Goal: Find specific page/section: Find specific page/section

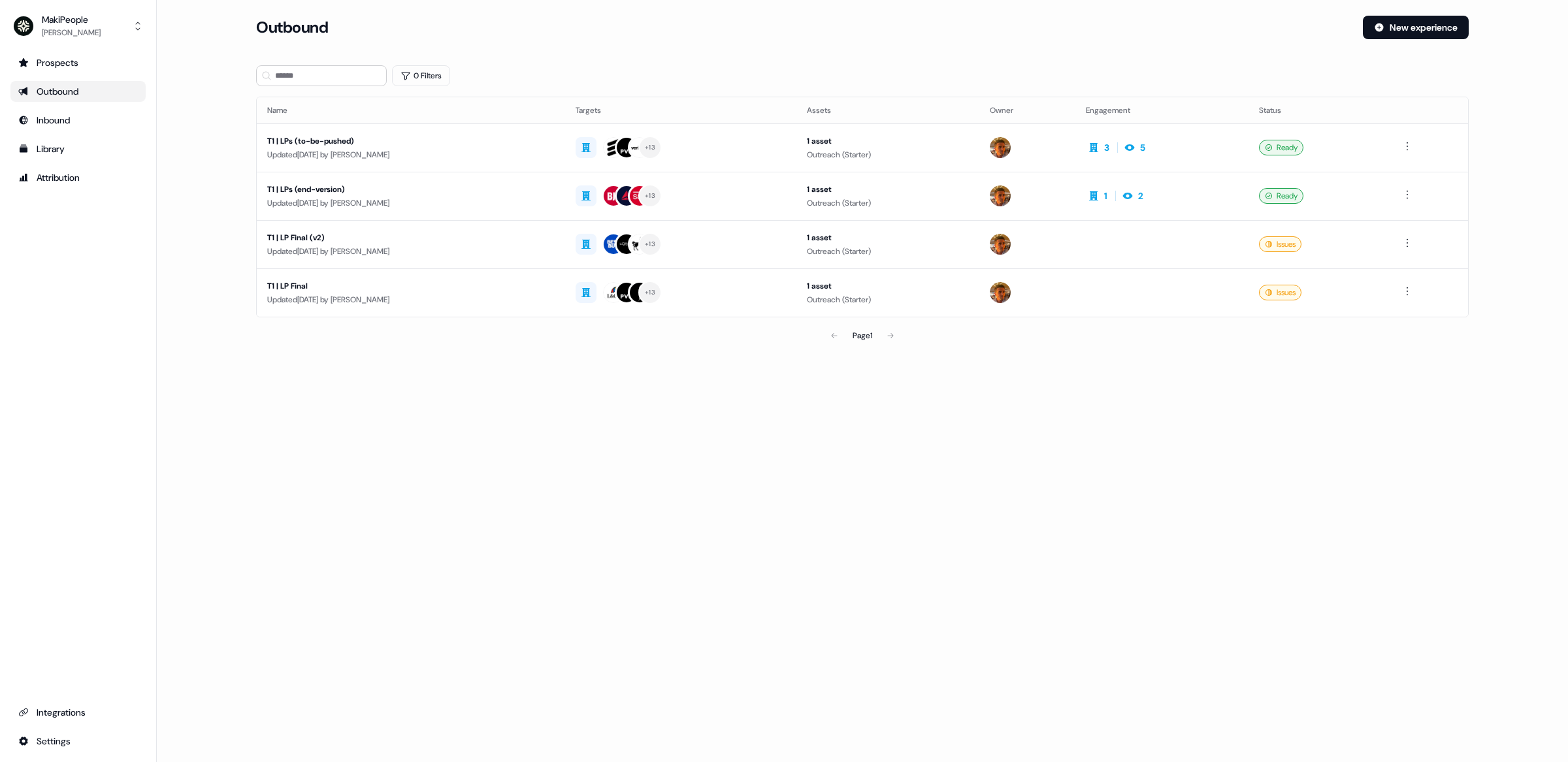
click at [68, 78] on ul "Prospects Outbound Inbound Library Attribution" at bounding box center [77, 120] width 135 height 136
click at [72, 66] on div "Prospects" at bounding box center [77, 62] width 119 height 13
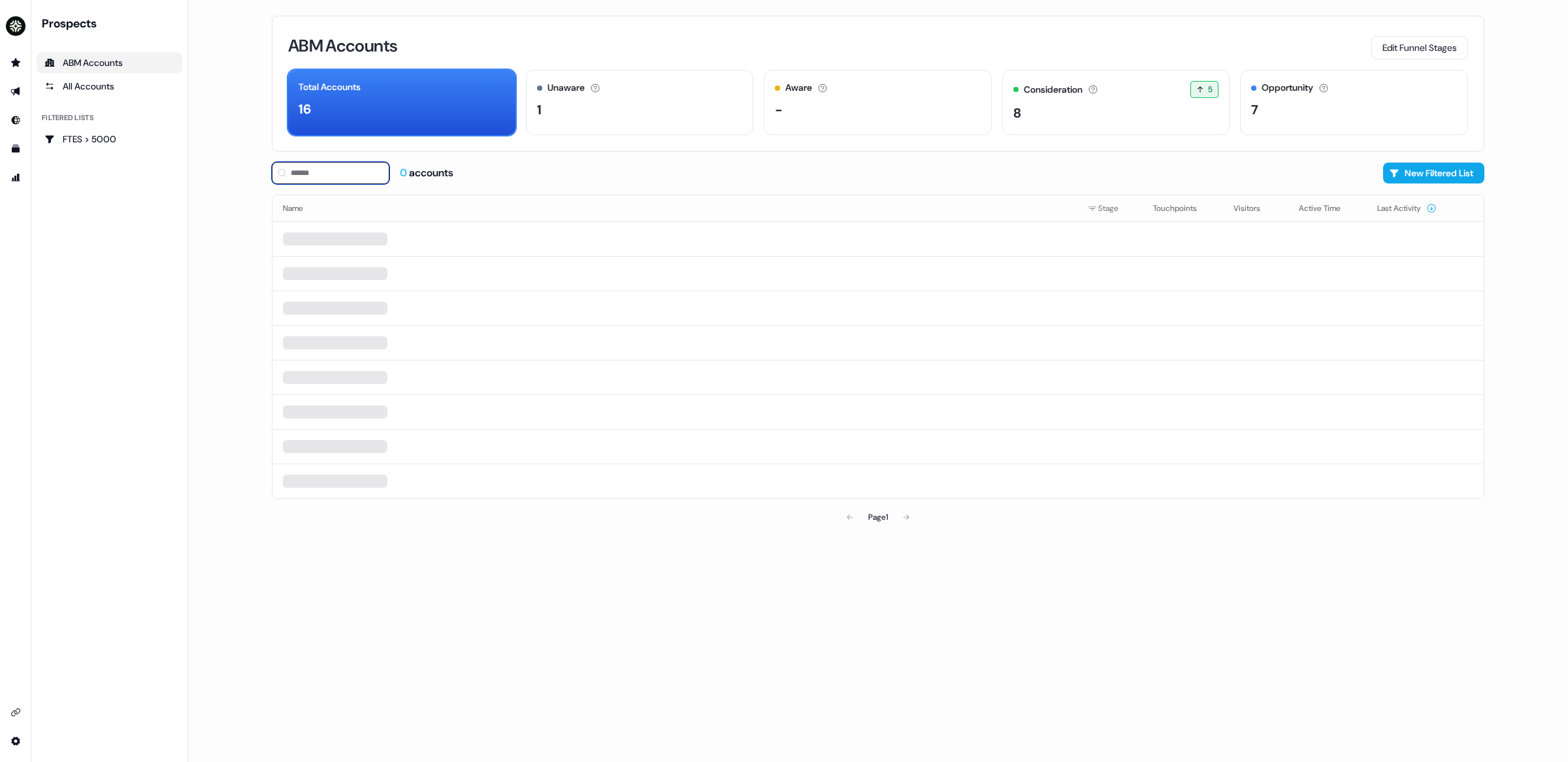
click at [344, 179] on input at bounding box center [331, 173] width 118 height 22
click at [108, 135] on div "FTES > 5000" at bounding box center [109, 139] width 130 height 13
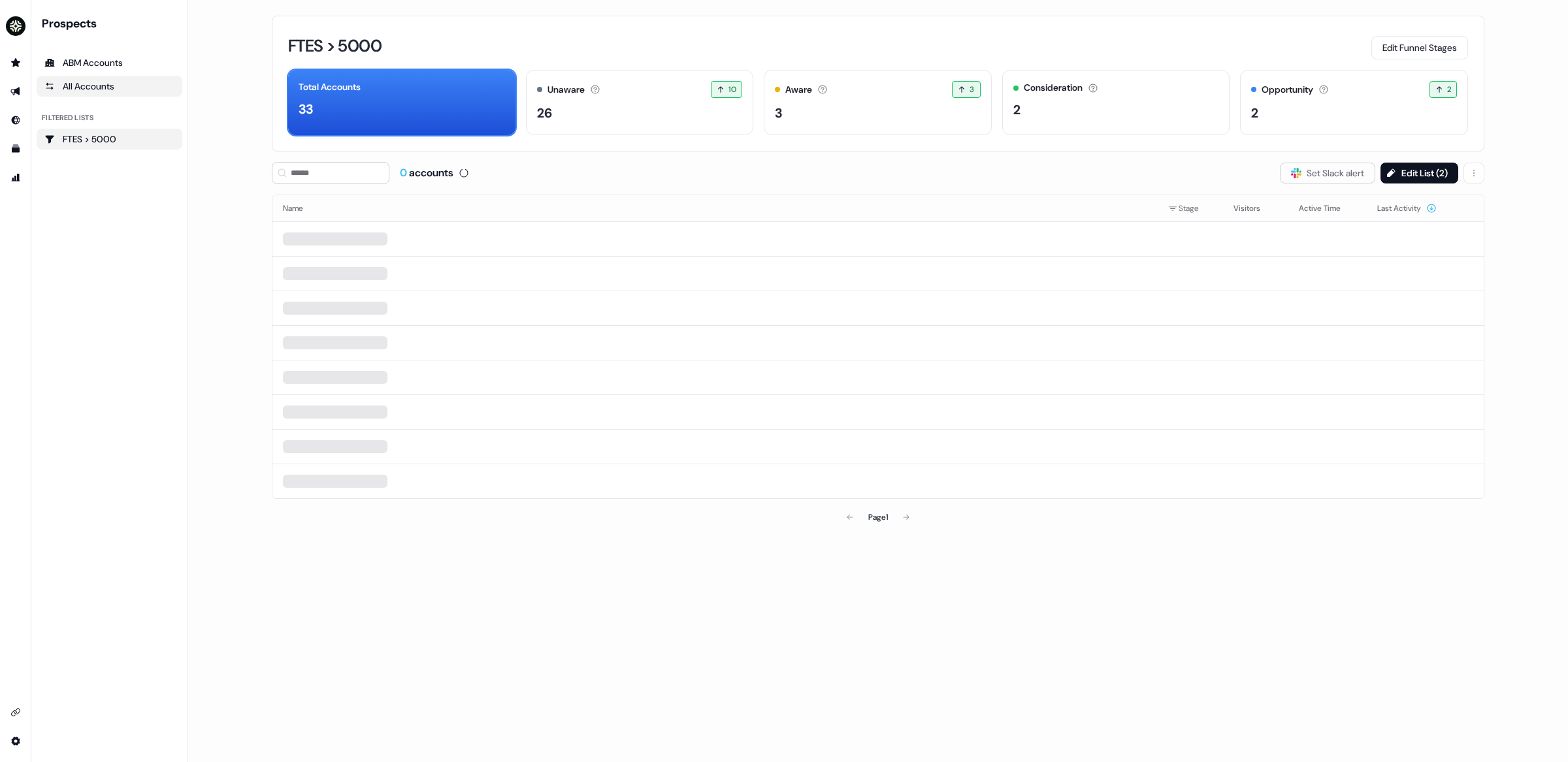
click at [108, 83] on div "All Accounts" at bounding box center [109, 86] width 130 height 13
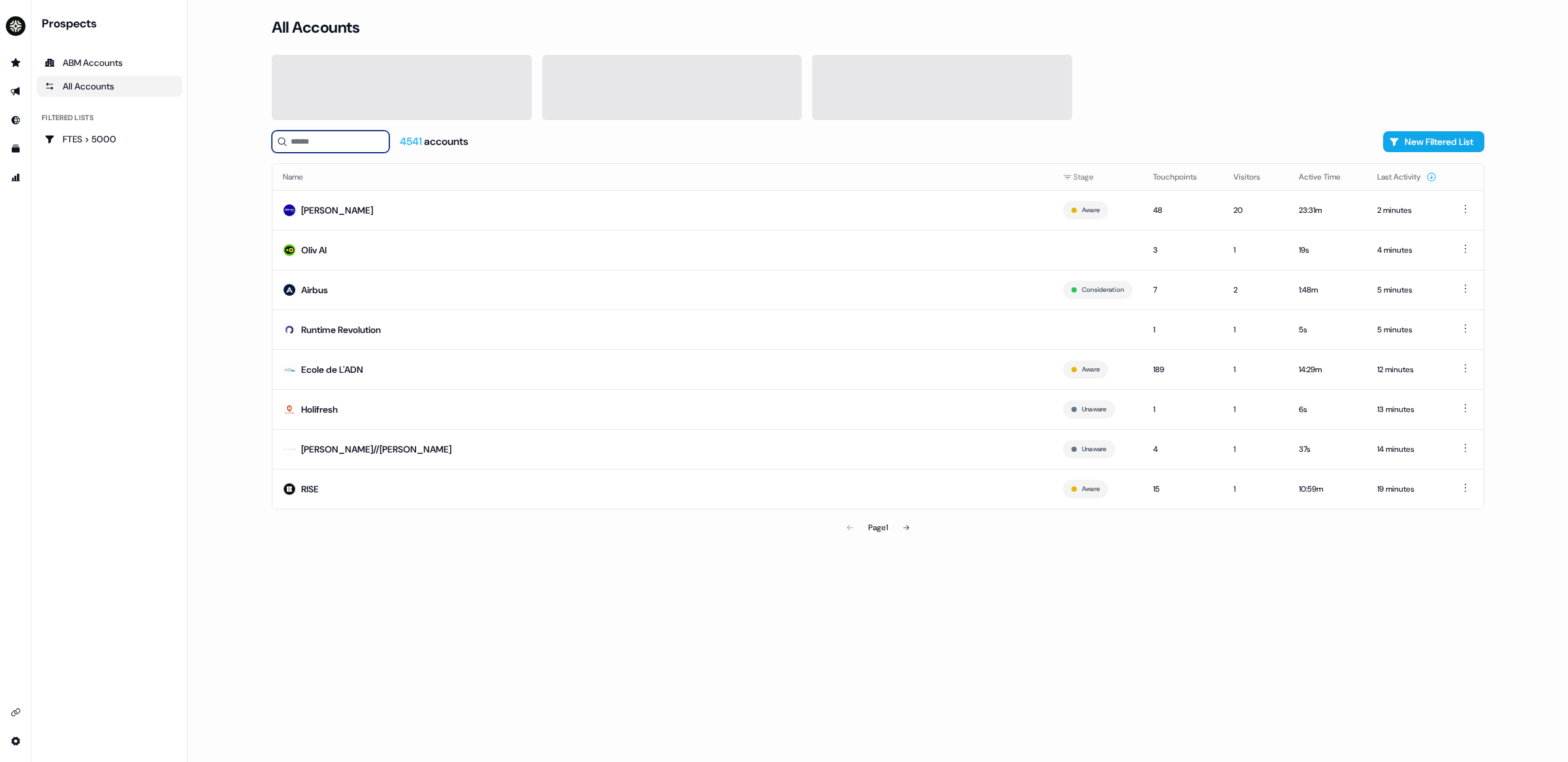
click at [379, 144] on input at bounding box center [331, 141] width 118 height 22
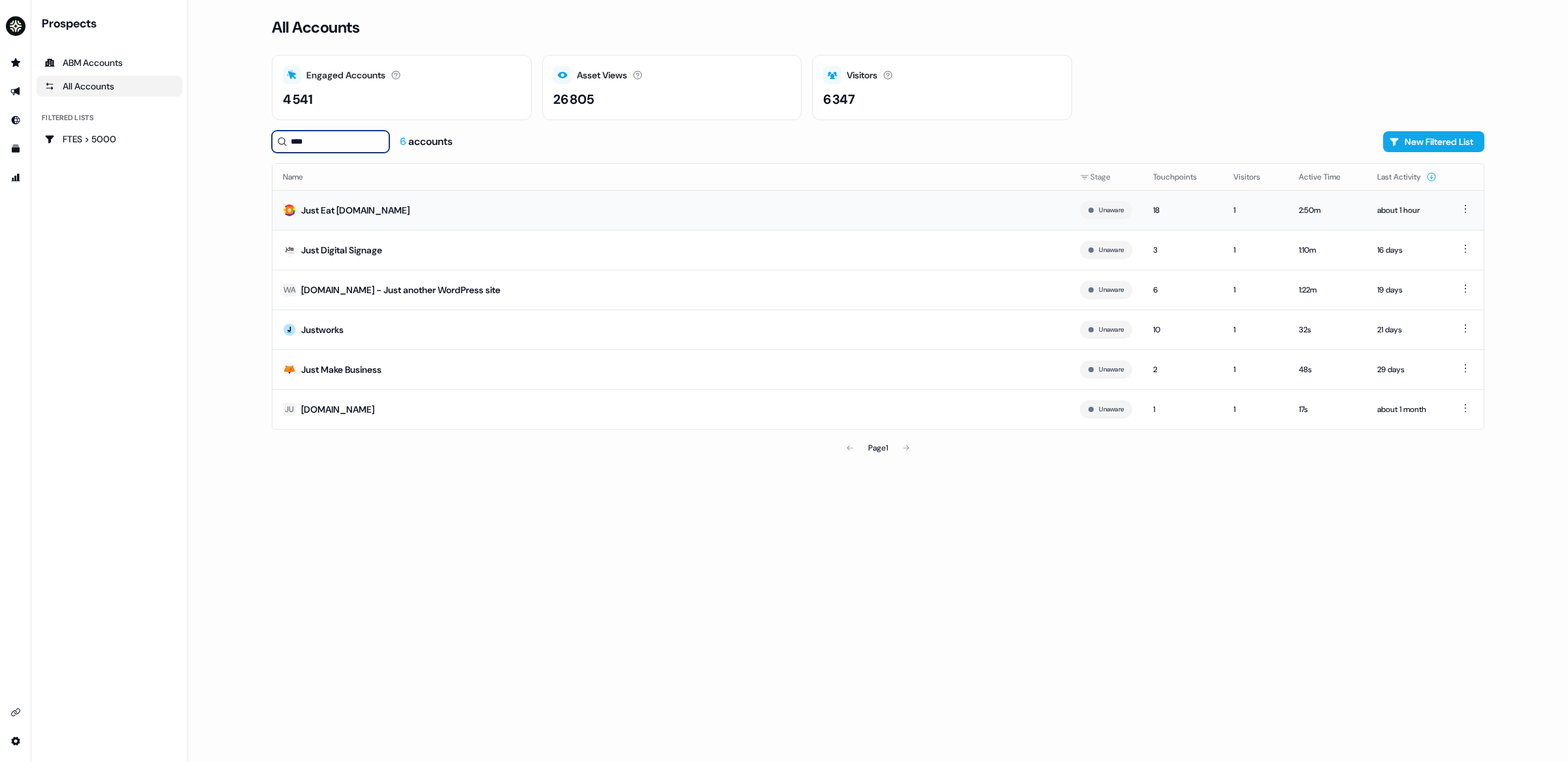
type input "****"
click at [362, 214] on div "Just Eat [DOMAIN_NAME]" at bounding box center [355, 210] width 108 height 13
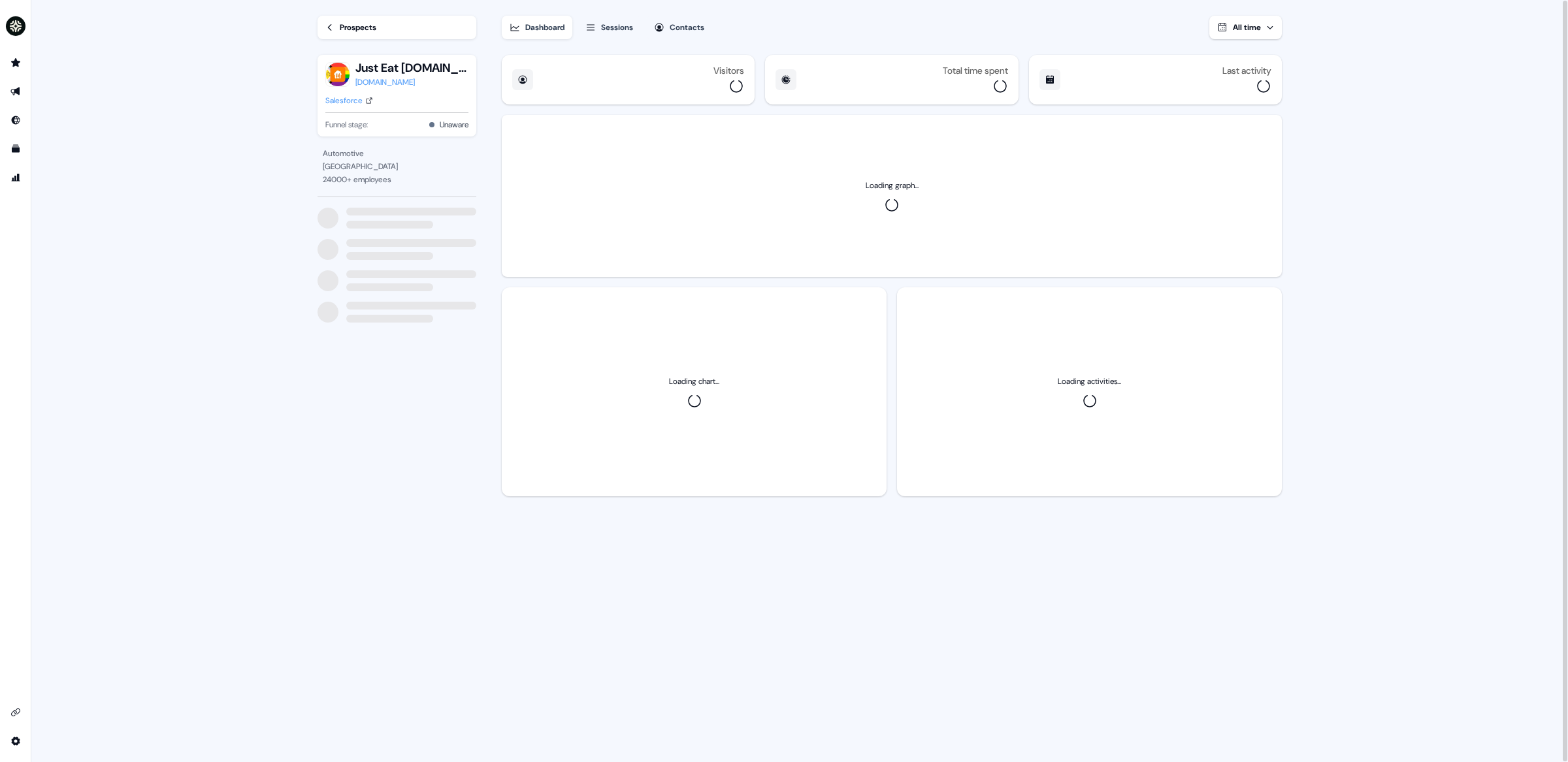
click at [603, 21] on button "Sessions" at bounding box center [609, 28] width 63 height 24
